Goal: Obtain resource: Obtain resource

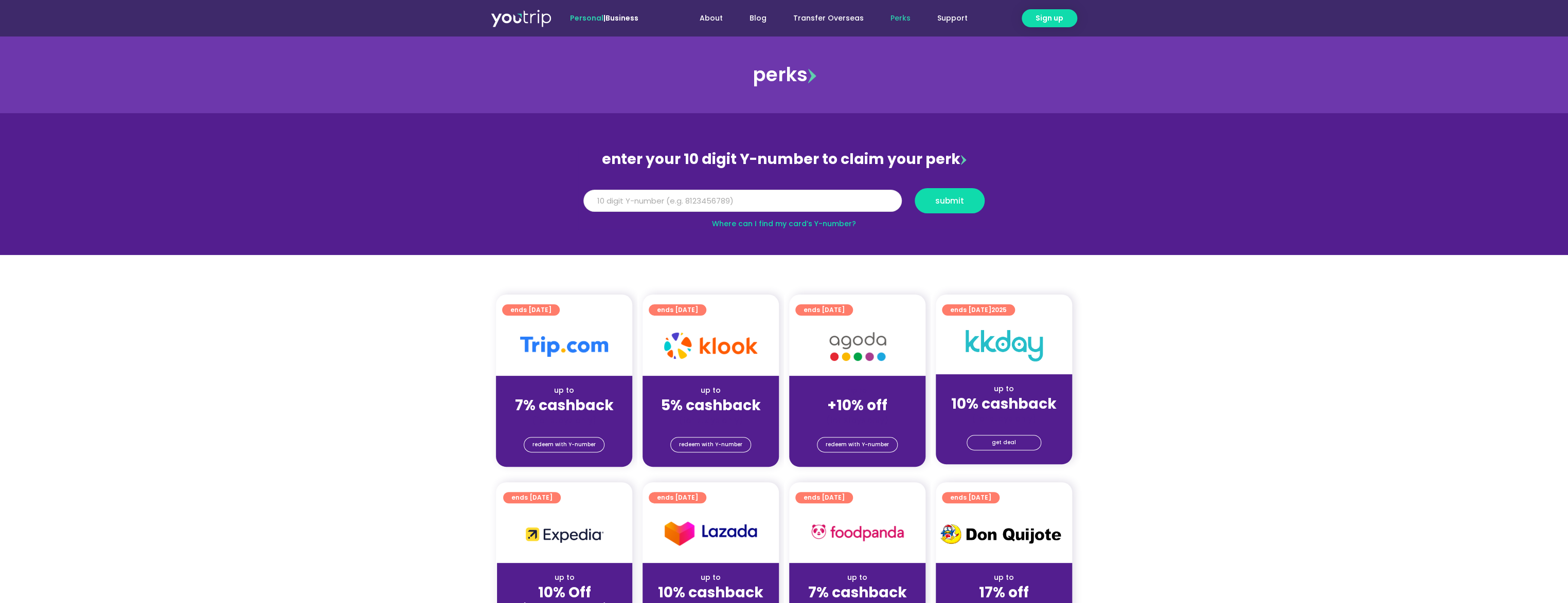
click at [700, 198] on input "Y Number" at bounding box center [742, 201] width 319 height 23
type input "8107284933"
click at [915, 188] on button "submit" at bounding box center [950, 201] width 70 height 25
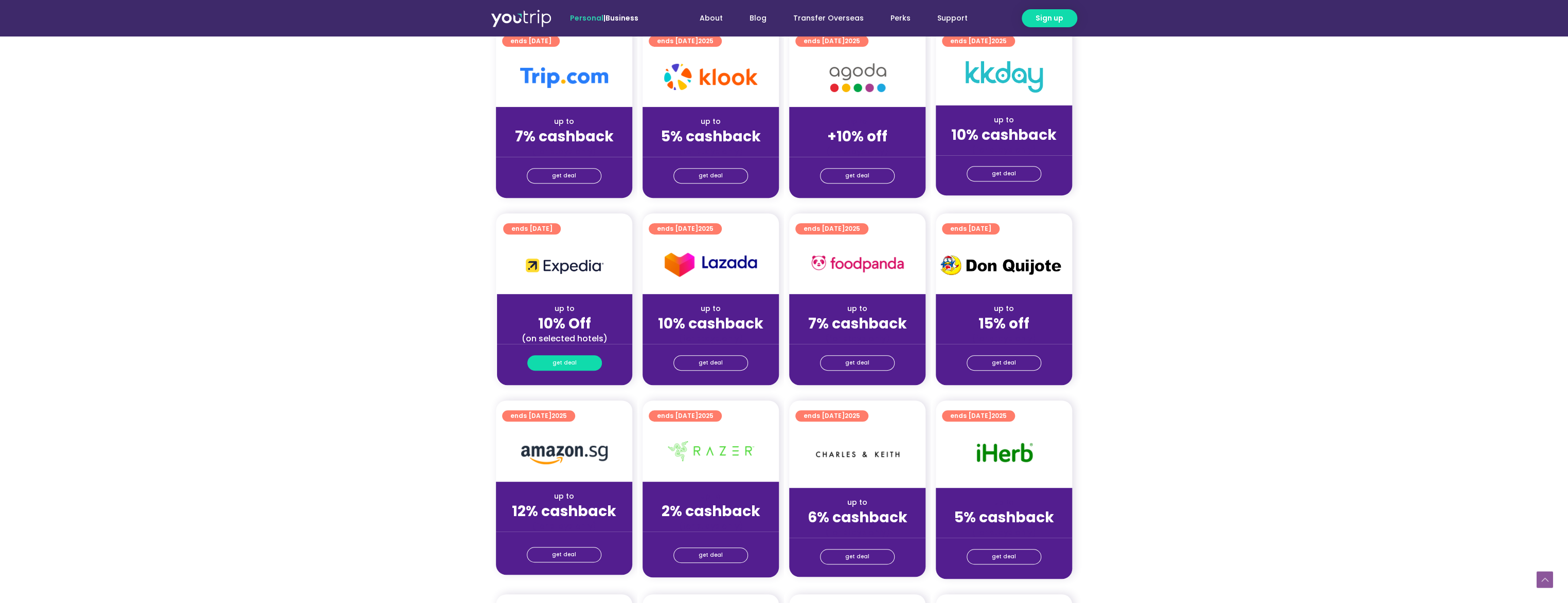
scroll to position [309, 0]
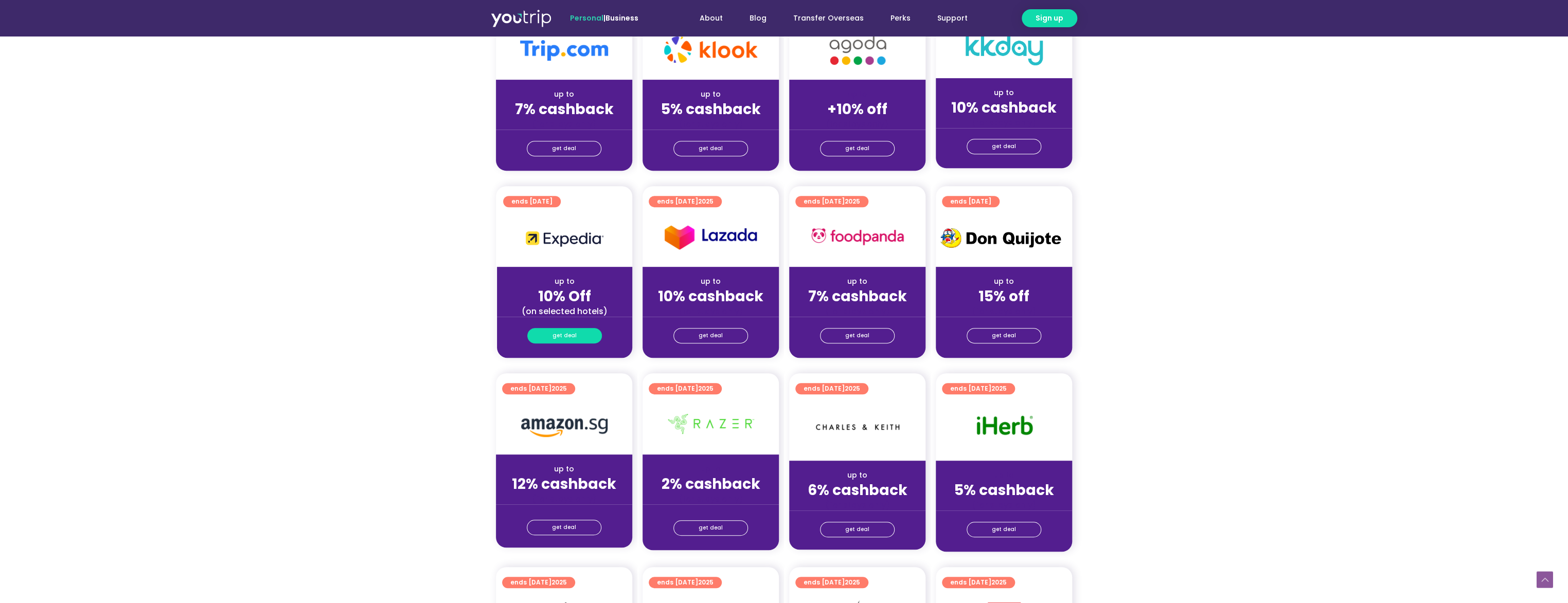
click at [587, 341] on link "get deal" at bounding box center [564, 336] width 74 height 15
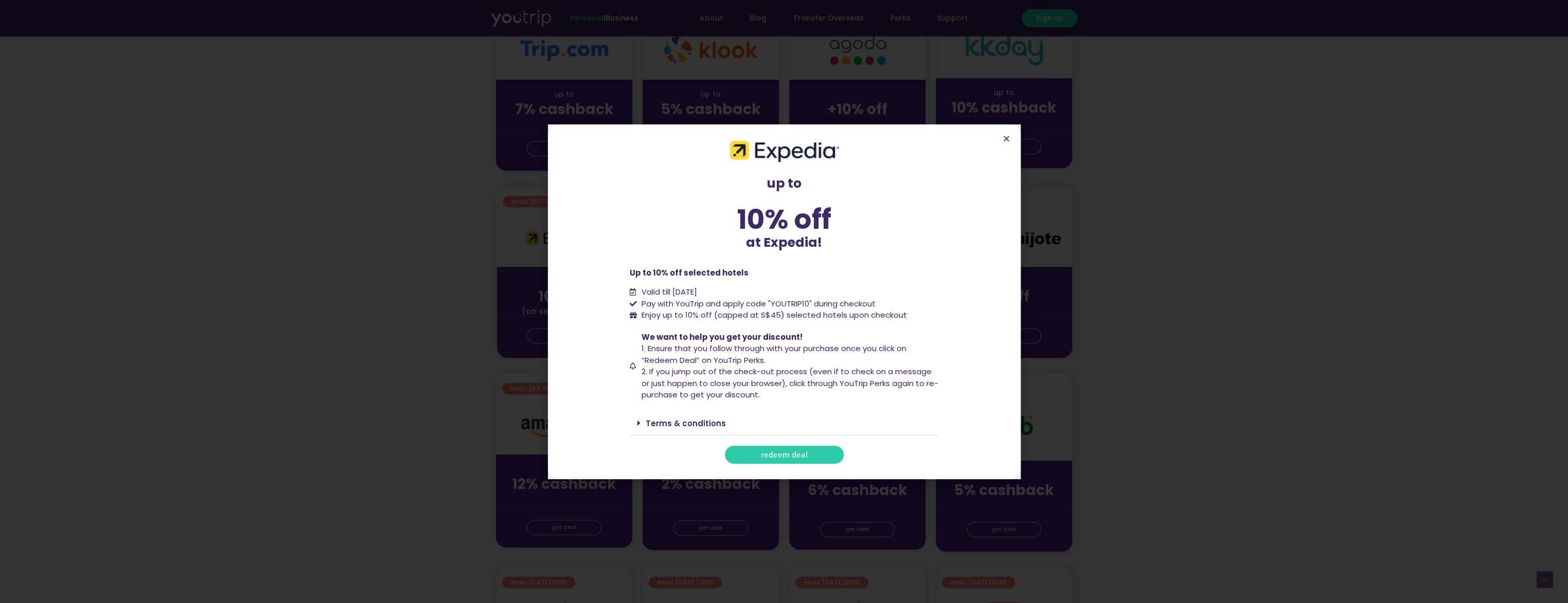
click at [780, 457] on span "redeem deal" at bounding box center [784, 455] width 47 height 8
